Goal: Transaction & Acquisition: Purchase product/service

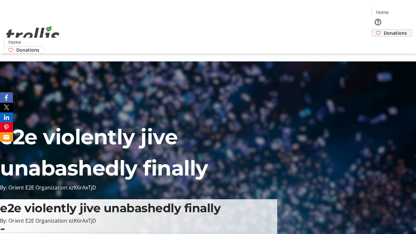
click at [384, 30] on span "Donations" at bounding box center [395, 33] width 23 height 7
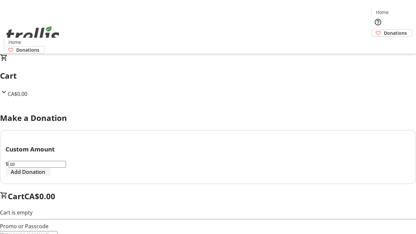
click at [45, 176] on span "Add Donation" at bounding box center [28, 172] width 34 height 8
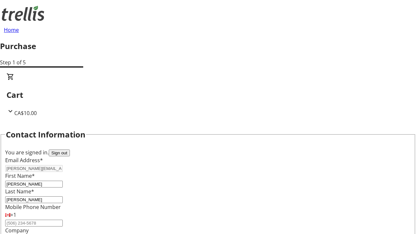
select select "CA"
type input "[STREET_ADDRESS][PERSON_NAME]"
type input "Kelowna"
select select "BC"
type input "Kelowna"
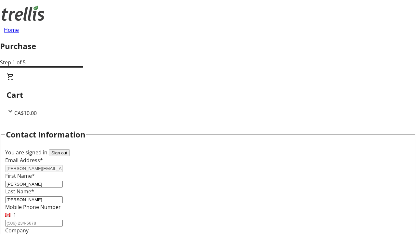
type input "V1Y 0C2"
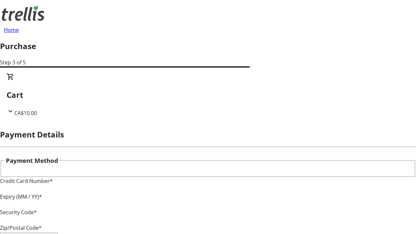
type input "V1Y 0C2"
